Goal: Information Seeking & Learning: Understand process/instructions

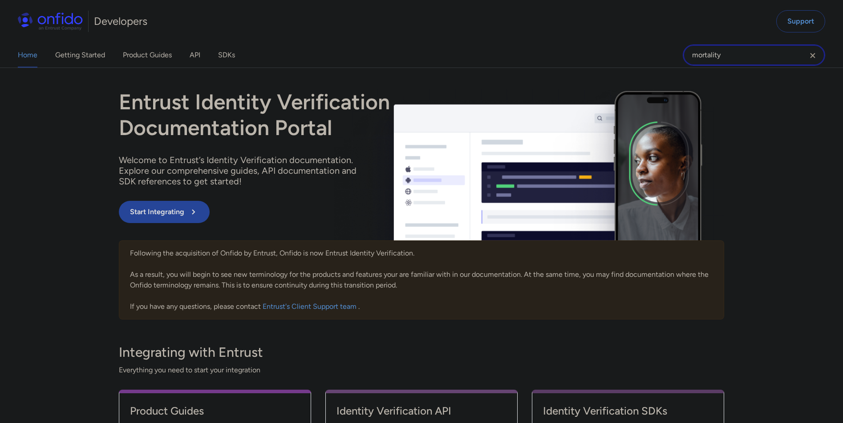
click at [735, 57] on input "mortality" at bounding box center [753, 54] width 142 height 21
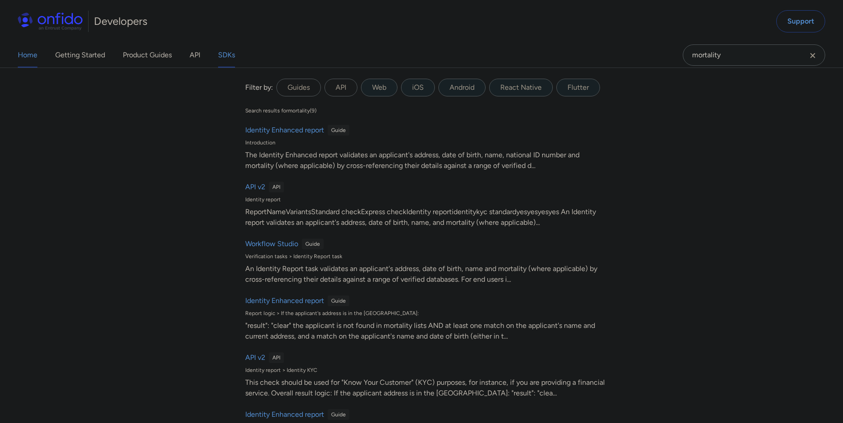
click at [233, 56] on link "SDKs" at bounding box center [226, 55] width 17 height 25
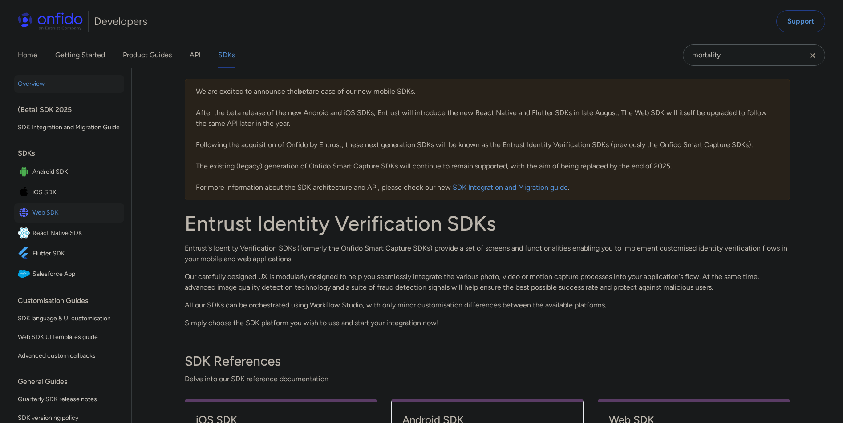
click at [42, 219] on span "Web SDK" at bounding box center [76, 213] width 88 height 12
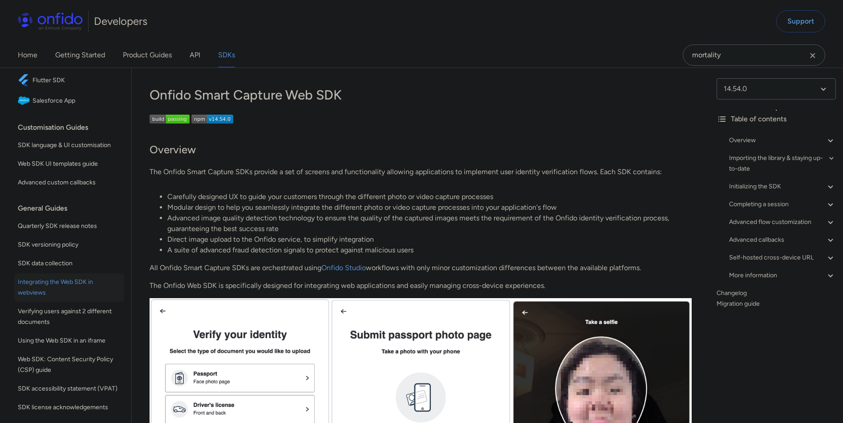
scroll to position [162, 0]
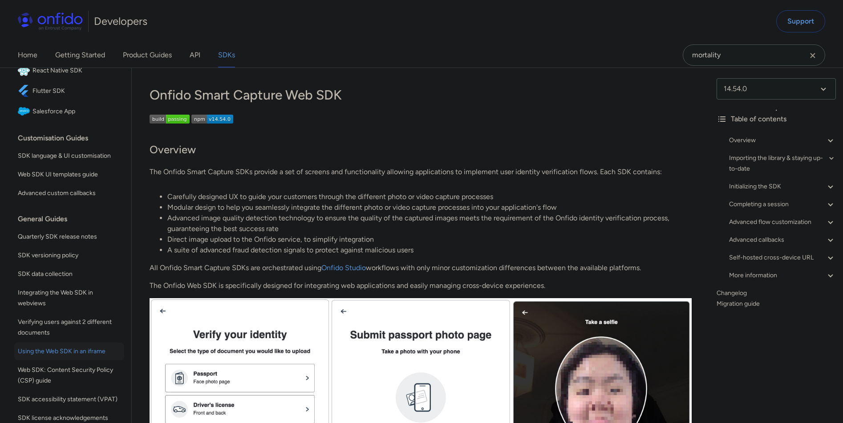
click at [98, 357] on span "Using the Web SDK in an iframe" at bounding box center [69, 352] width 103 height 11
